Goal: Submit feedback/report problem

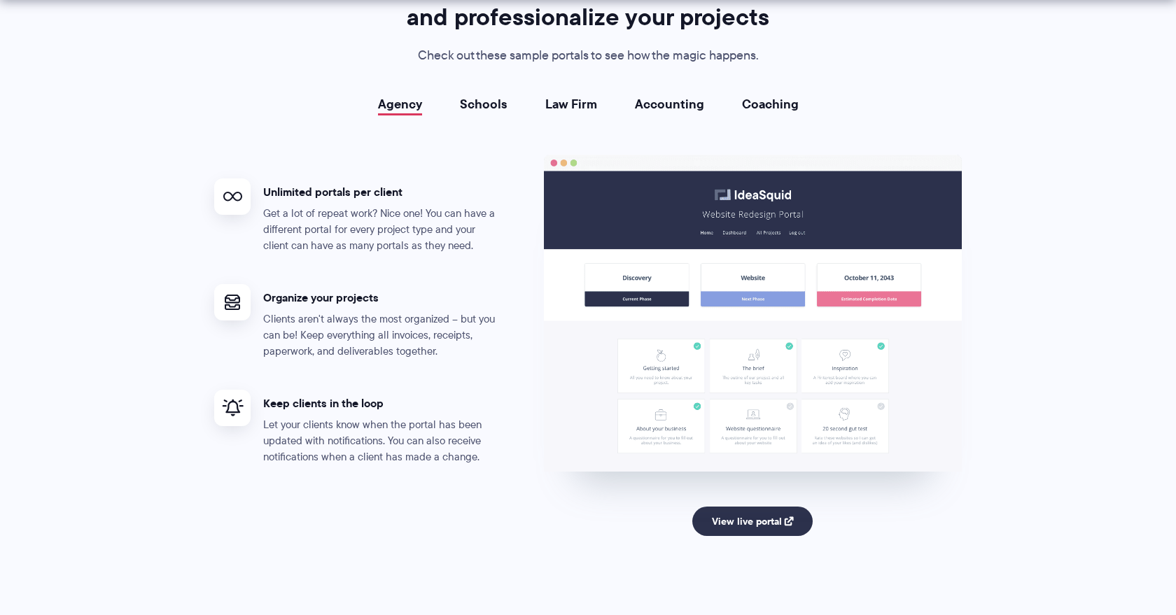
scroll to position [2801, 0]
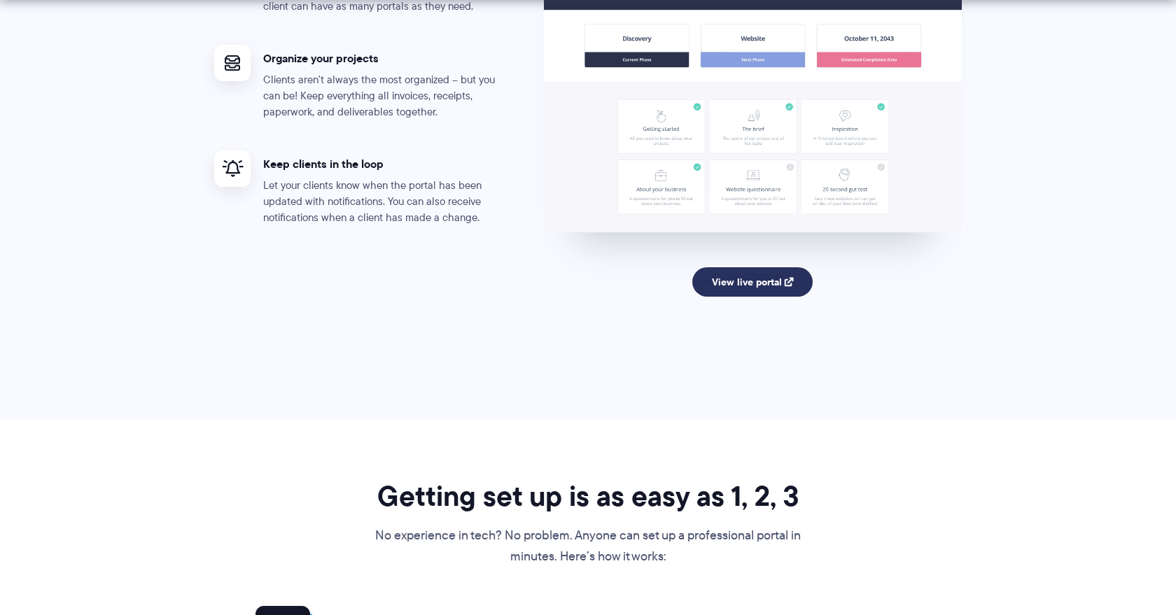
click at [752, 283] on link "View live portal" at bounding box center [752, 281] width 121 height 29
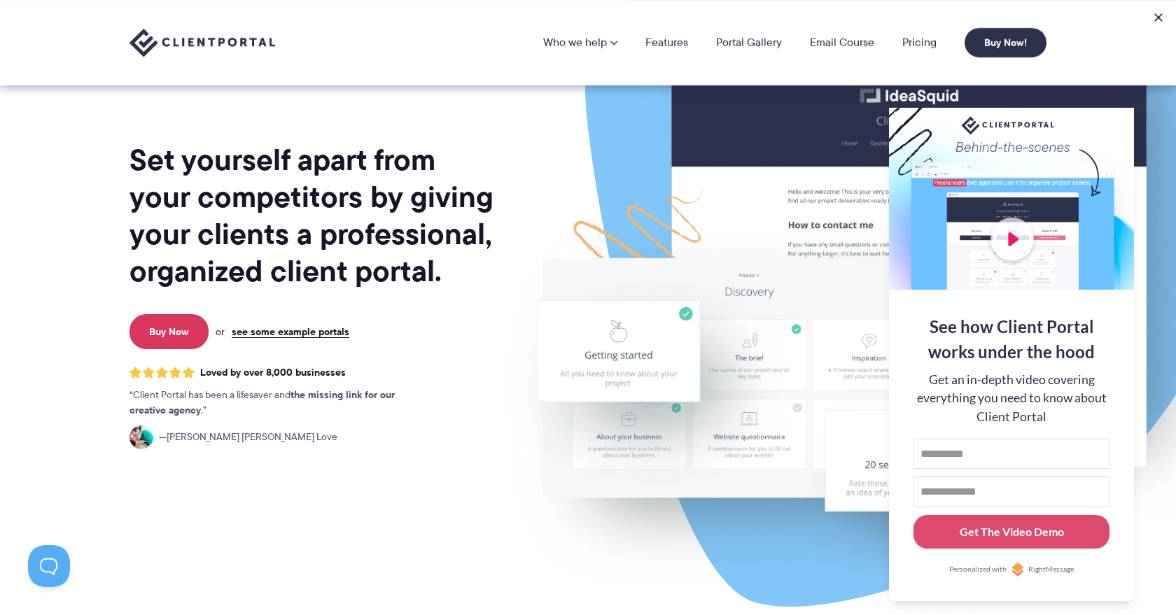
scroll to position [0, 0]
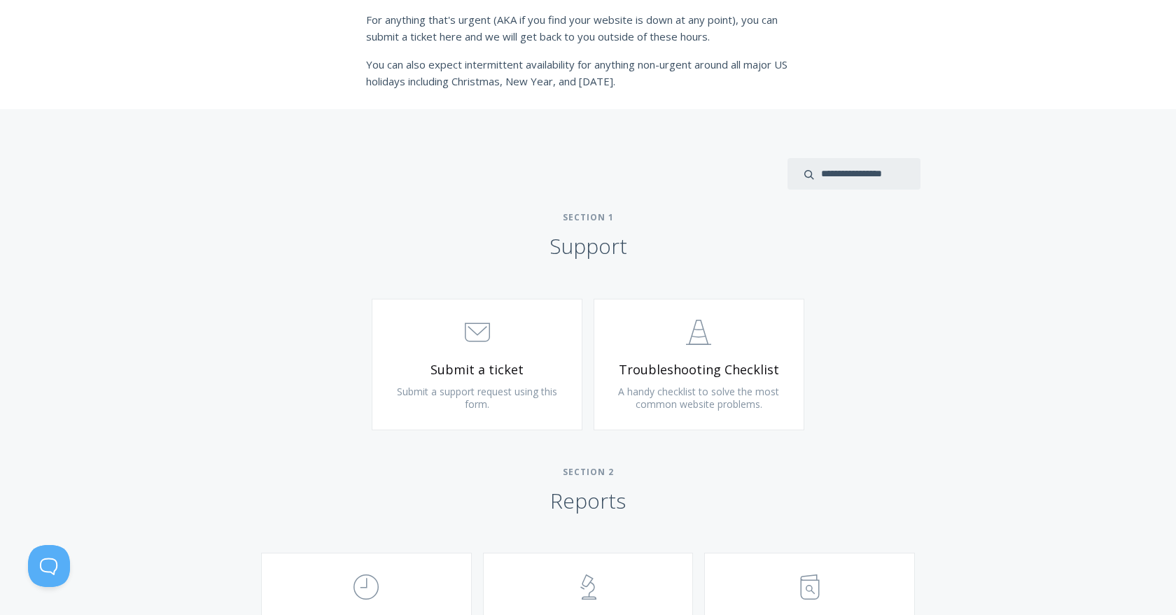
scroll to position [661, 0]
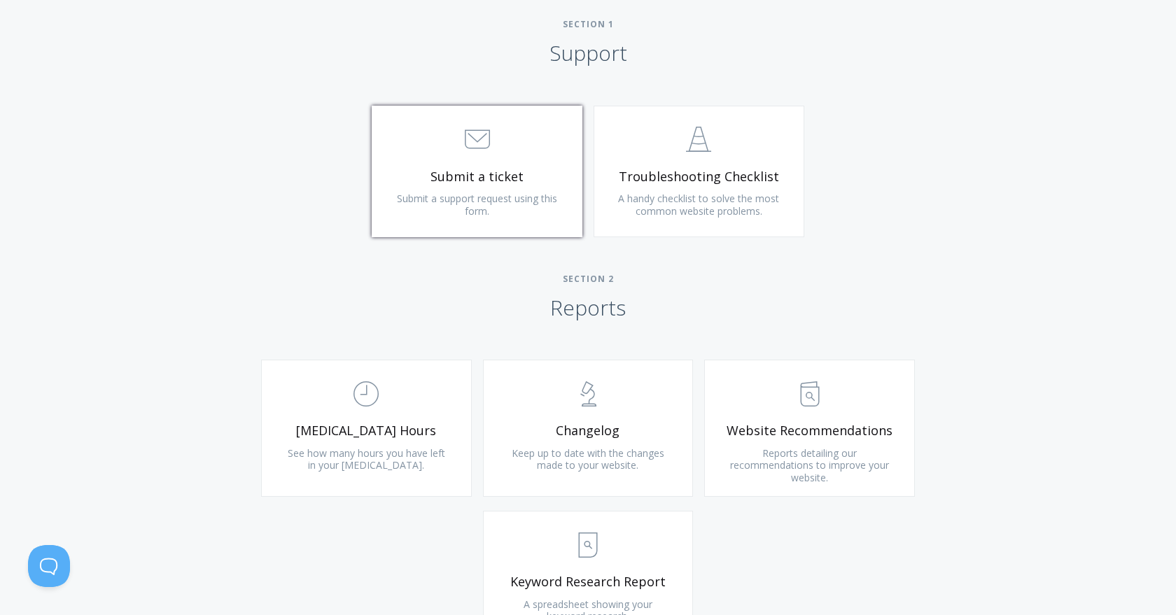
click at [487, 209] on span "Submit a support request using this form." at bounding box center [477, 205] width 160 height 26
